Goal: Find specific page/section: Find specific page/section

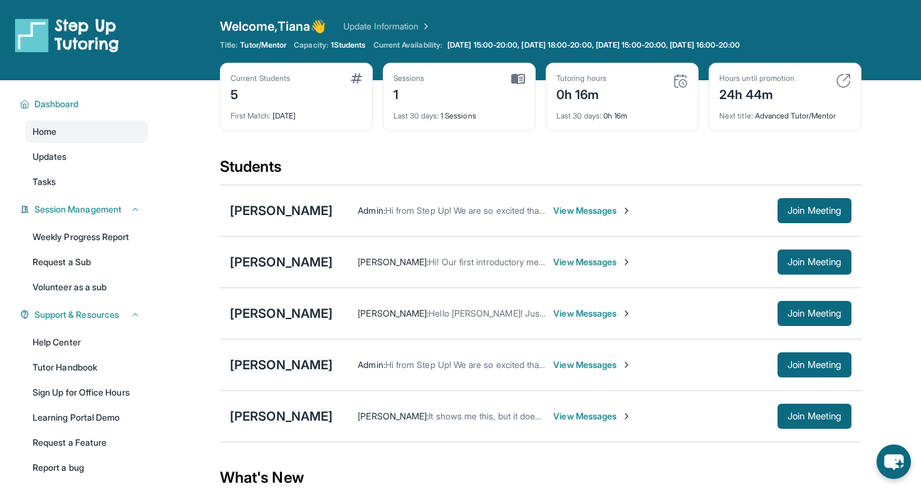
click at [301, 365] on div "[PERSON_NAME]" at bounding box center [281, 365] width 103 height 18
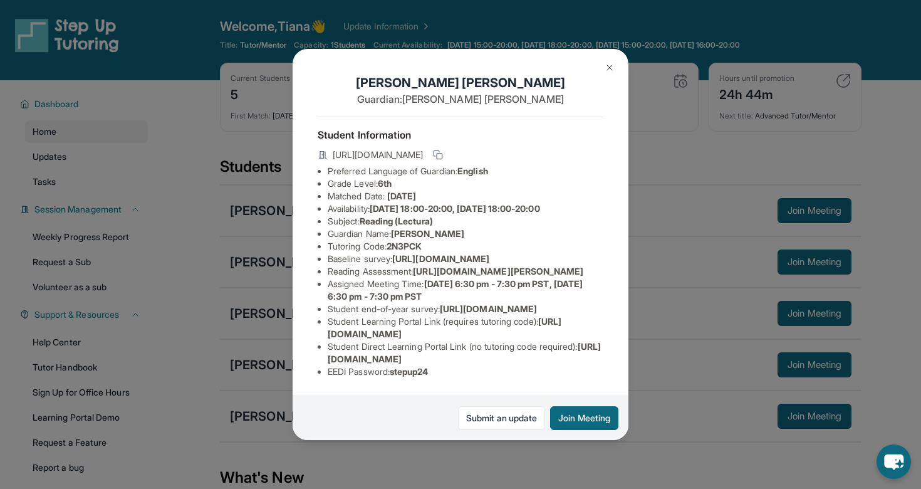
click at [608, 70] on img at bounding box center [609, 68] width 10 height 10
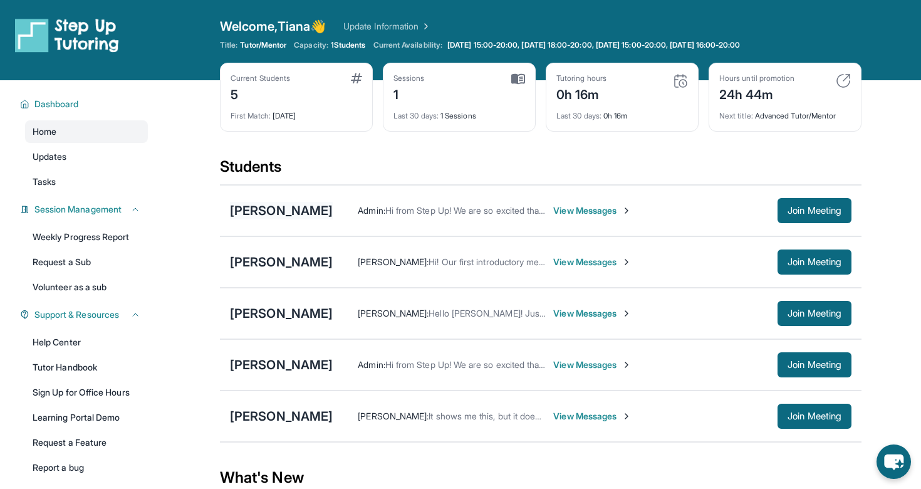
click at [277, 213] on div "[PERSON_NAME]" at bounding box center [281, 211] width 103 height 18
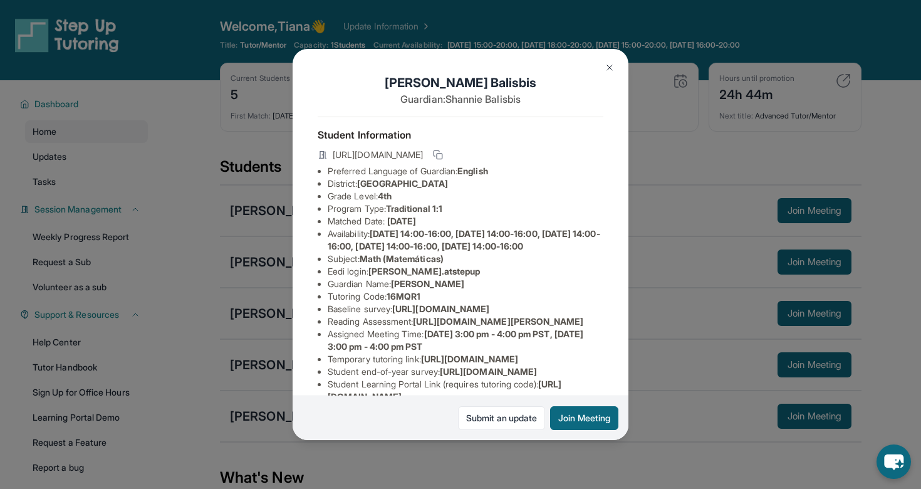
click at [608, 65] on img at bounding box center [609, 68] width 10 height 10
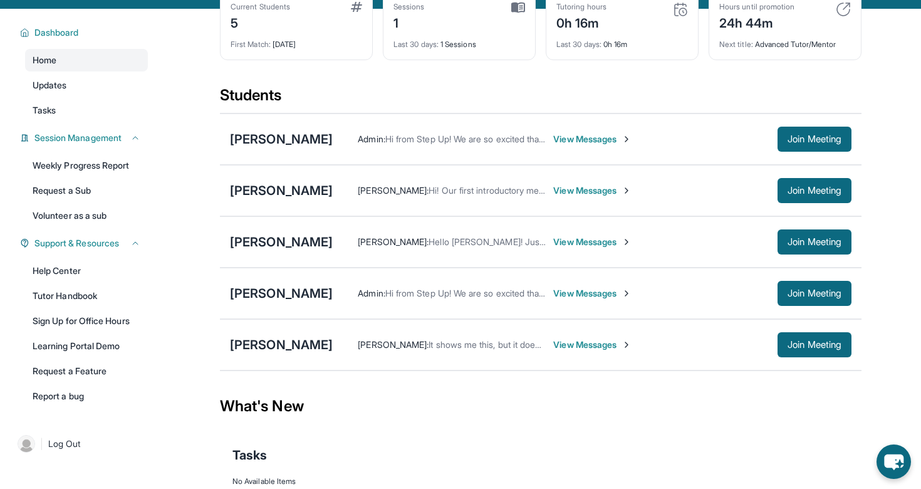
scroll to position [76, 0]
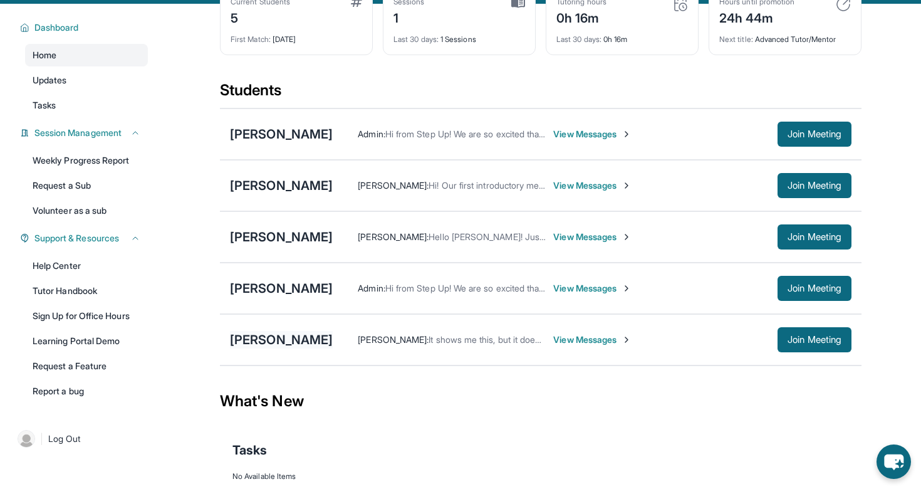
click at [293, 334] on div "[PERSON_NAME]" at bounding box center [281, 340] width 103 height 18
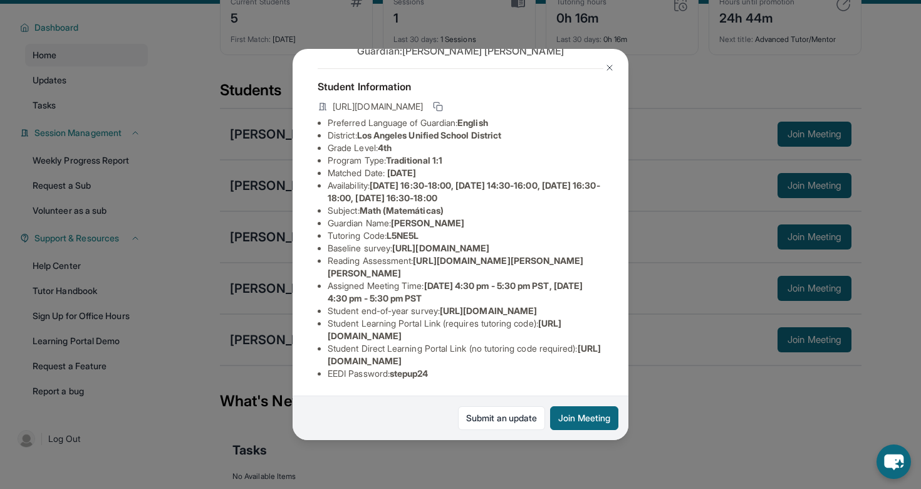
scroll to position [136, 0]
click at [608, 65] on img at bounding box center [609, 68] width 10 height 10
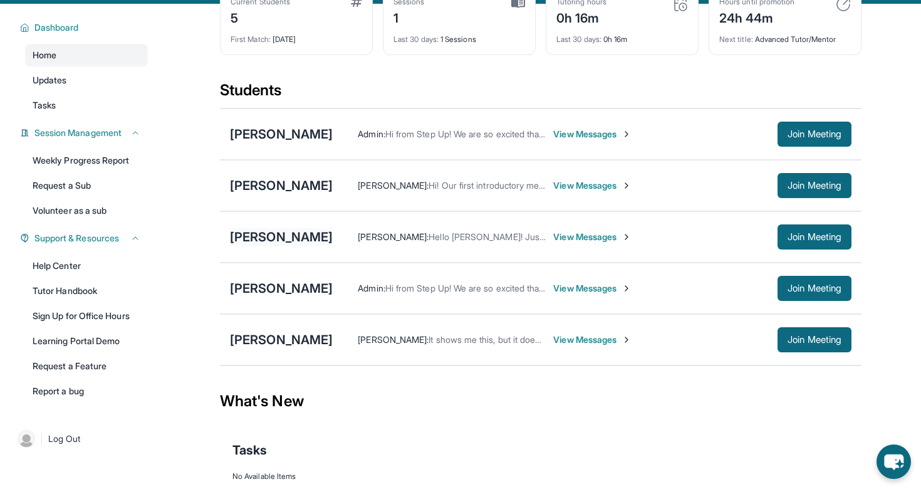
scroll to position [0, 0]
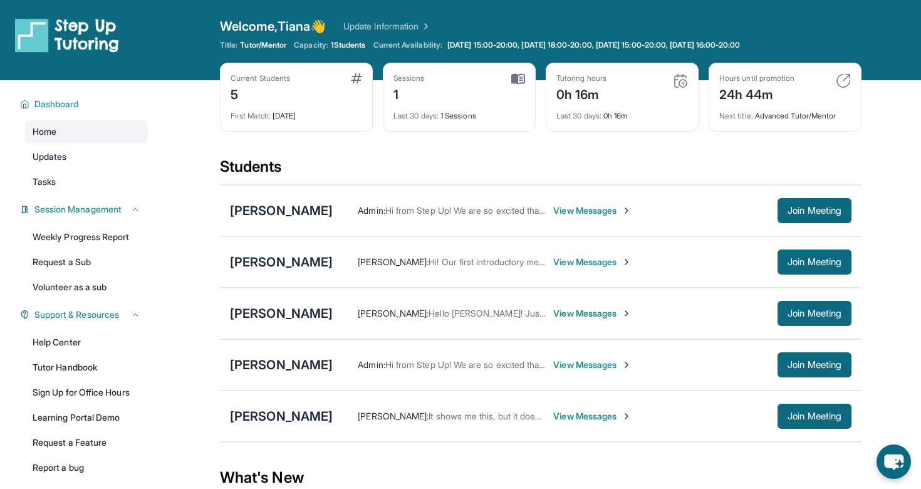
click at [256, 420] on div "[PERSON_NAME]" at bounding box center [281, 416] width 103 height 18
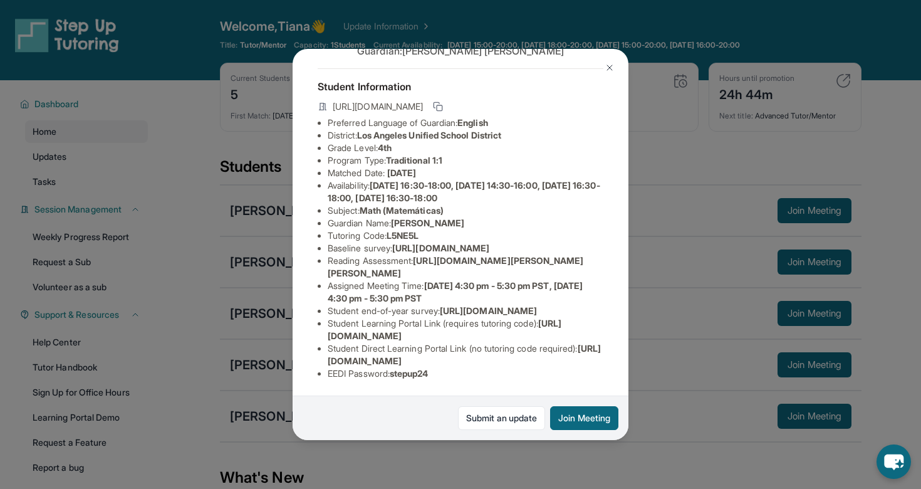
scroll to position [77, 402]
drag, startPoint x: 329, startPoint y: 232, endPoint x: 578, endPoint y: 257, distance: 249.9
click at [578, 257] on div "[PERSON_NAME] Guardian: [PERSON_NAME] Student Information [URL][DOMAIN_NAME] Pr…" at bounding box center [461, 244] width 336 height 391
copy span "[URL][DOMAIN_NAME]"
click at [598, 282] on div "[PERSON_NAME] Guardian: [PERSON_NAME] Student Information [URL][DOMAIN_NAME] Pr…" at bounding box center [461, 244] width 336 height 391
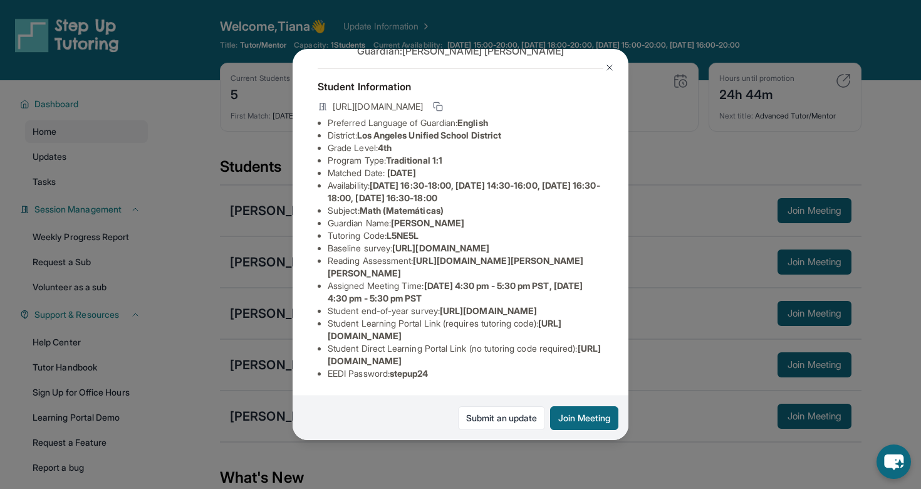
click at [725, 303] on div "[PERSON_NAME] Guardian: [PERSON_NAME] Student Information [URL][DOMAIN_NAME] Pr…" at bounding box center [460, 244] width 921 height 489
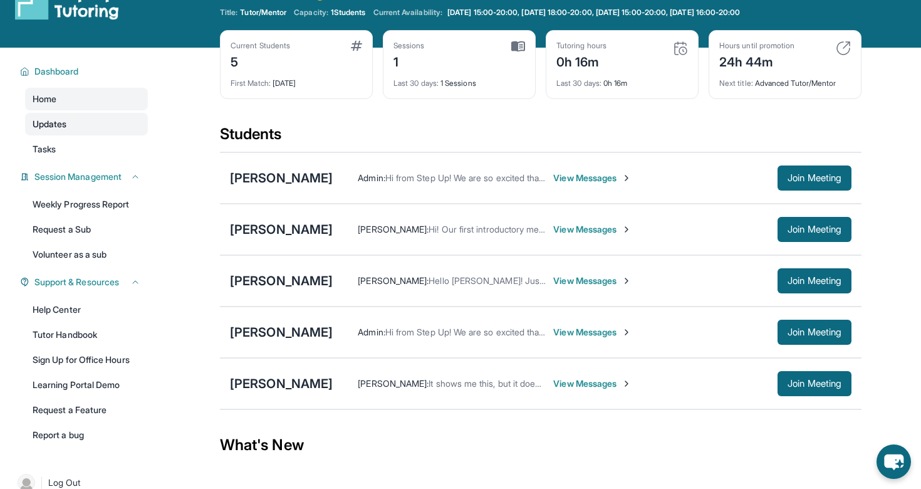
scroll to position [0, 0]
